Goal: Information Seeking & Learning: Understand process/instructions

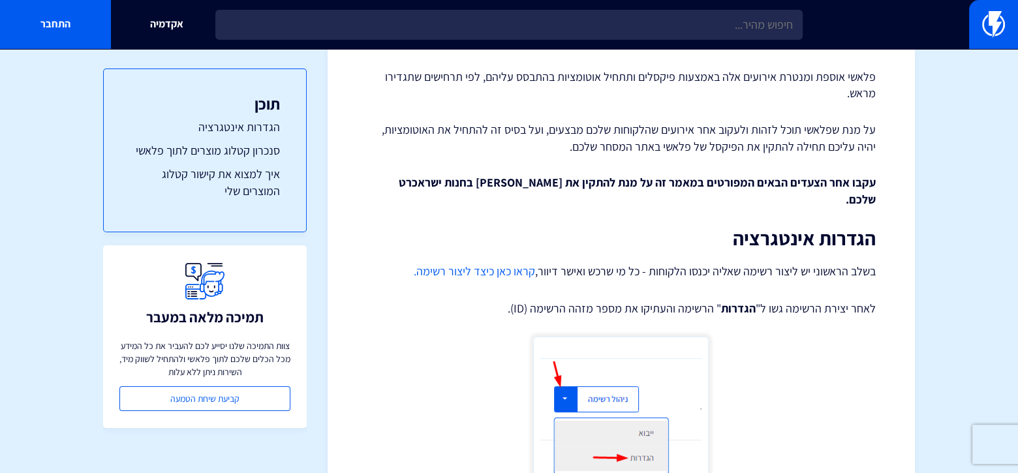
scroll to position [326, 0]
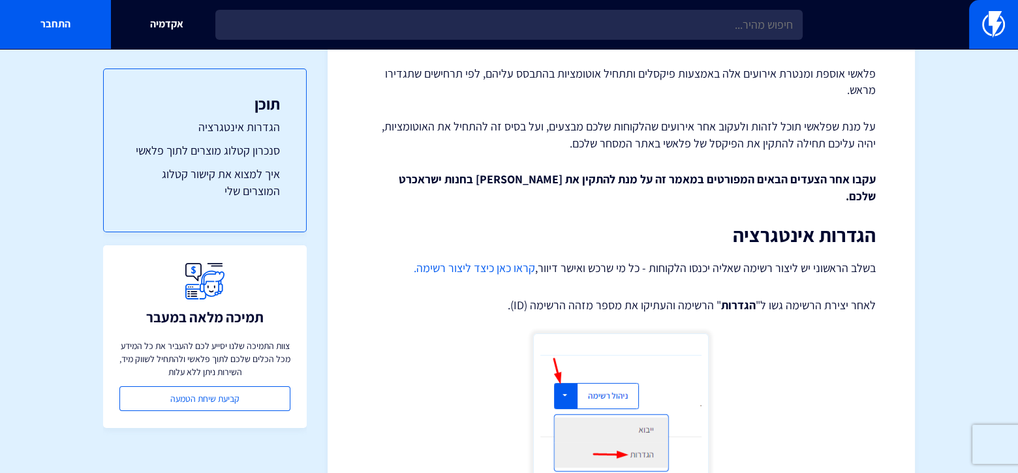
click at [482, 260] on link "קראו כאן כיצד ליצור רשימה." at bounding box center [474, 267] width 121 height 15
click at [481, 260] on link "קראו כאן כיצד ליצור רשימה." at bounding box center [474, 267] width 121 height 15
